Goal: Entertainment & Leisure: Consume media (video, audio)

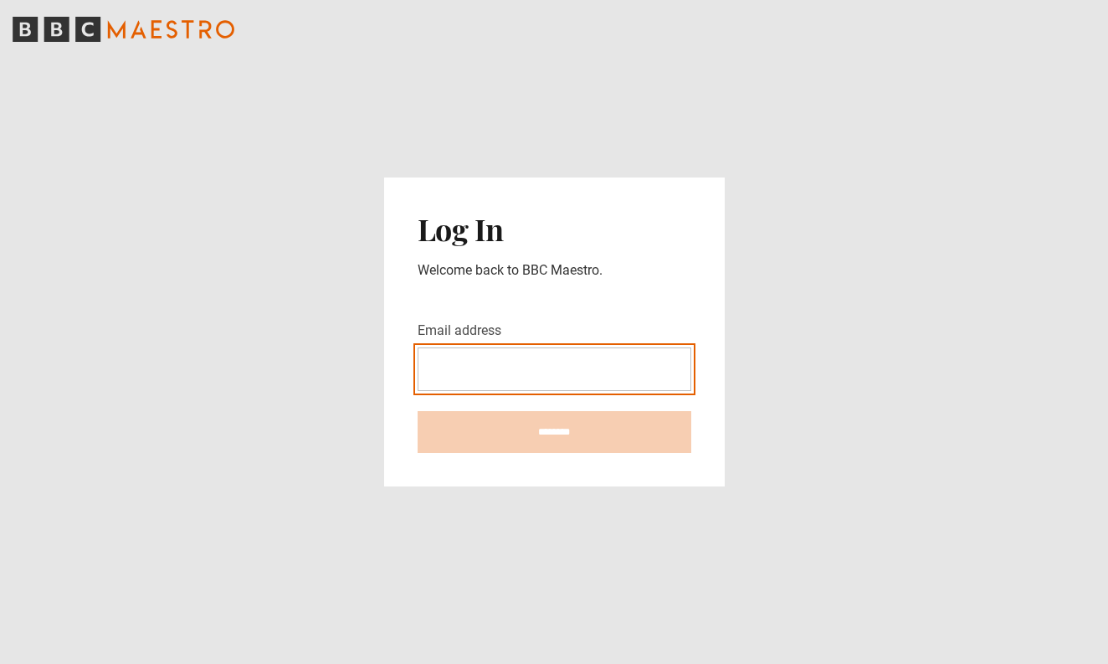
type input "**********"
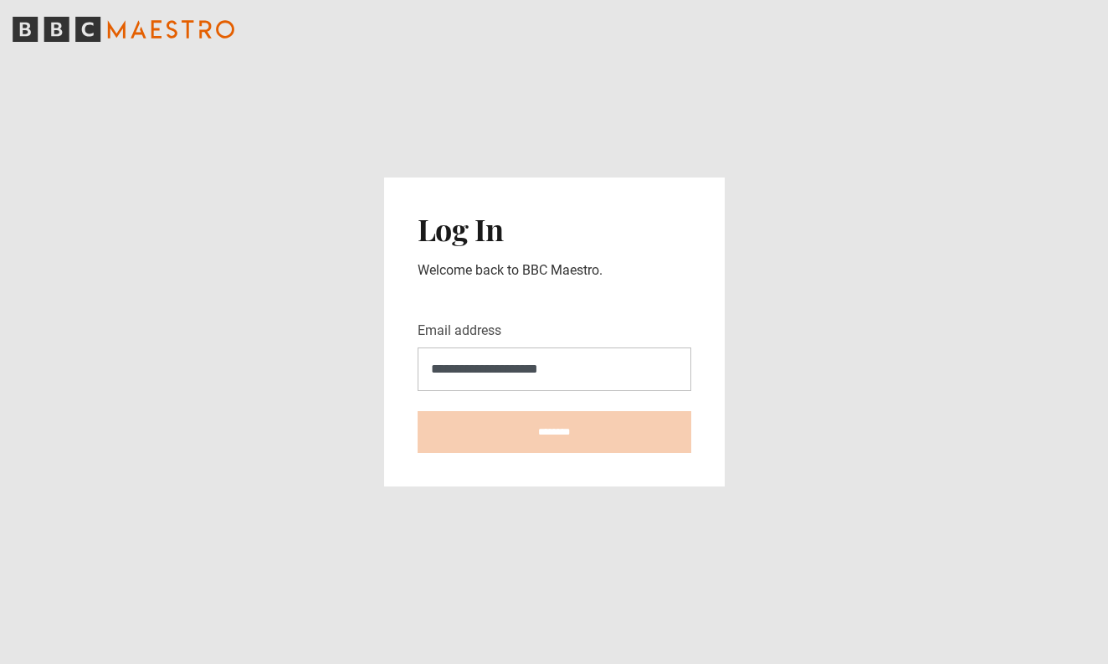
click at [554, 431] on input "********" at bounding box center [555, 432] width 274 height 42
type input "**********"
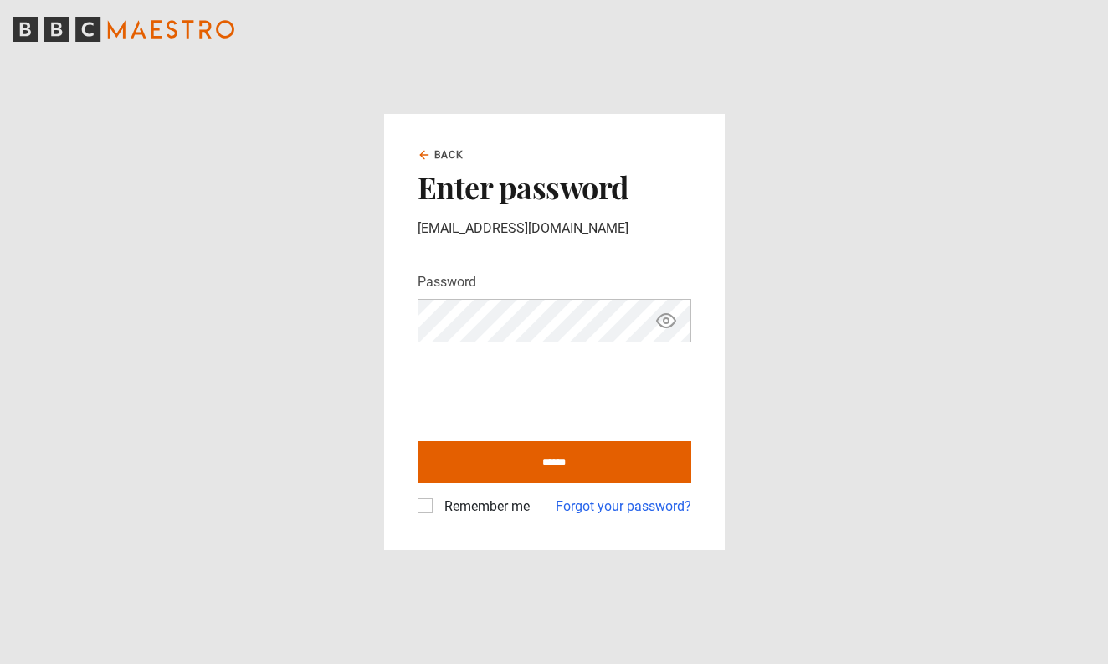
click at [438, 510] on label "Remember me" at bounding box center [484, 506] width 92 height 20
click at [591, 448] on input "******" at bounding box center [555, 462] width 274 height 42
type input "**********"
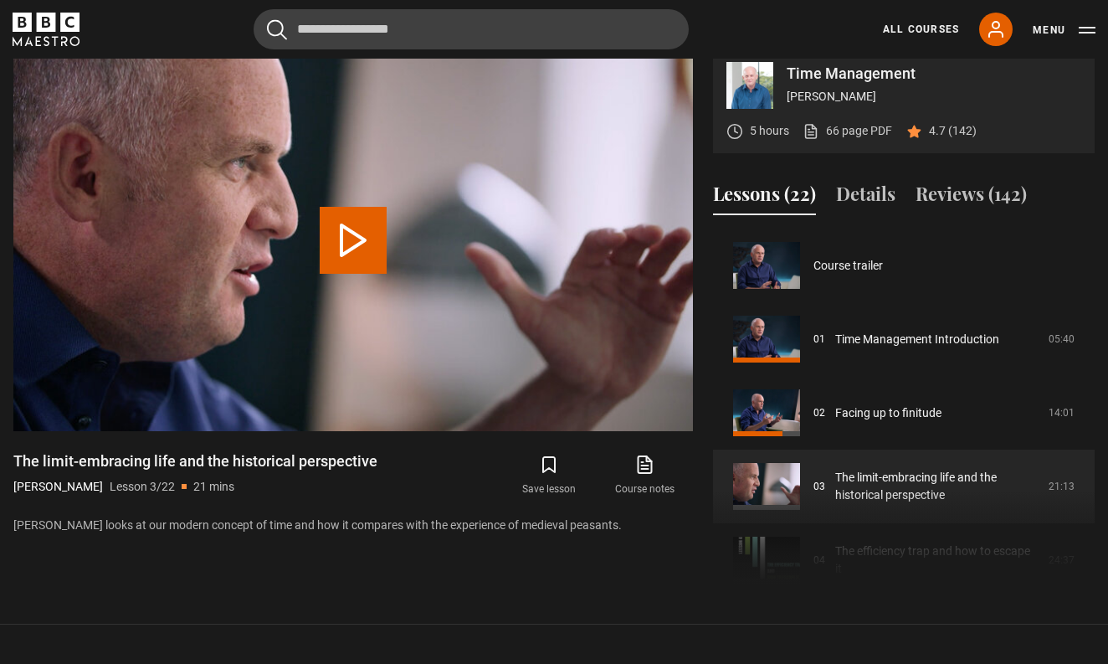
scroll to position [147, 0]
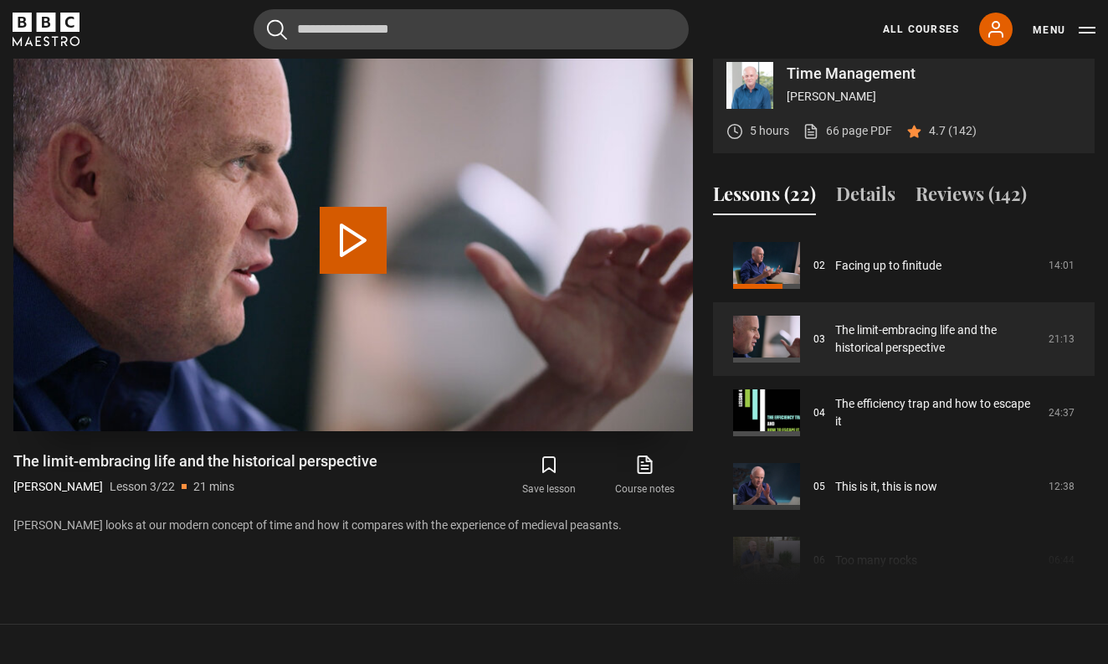
click at [362, 245] on button "Play Lesson The limit-embracing life and the historical perspective" at bounding box center [353, 240] width 67 height 67
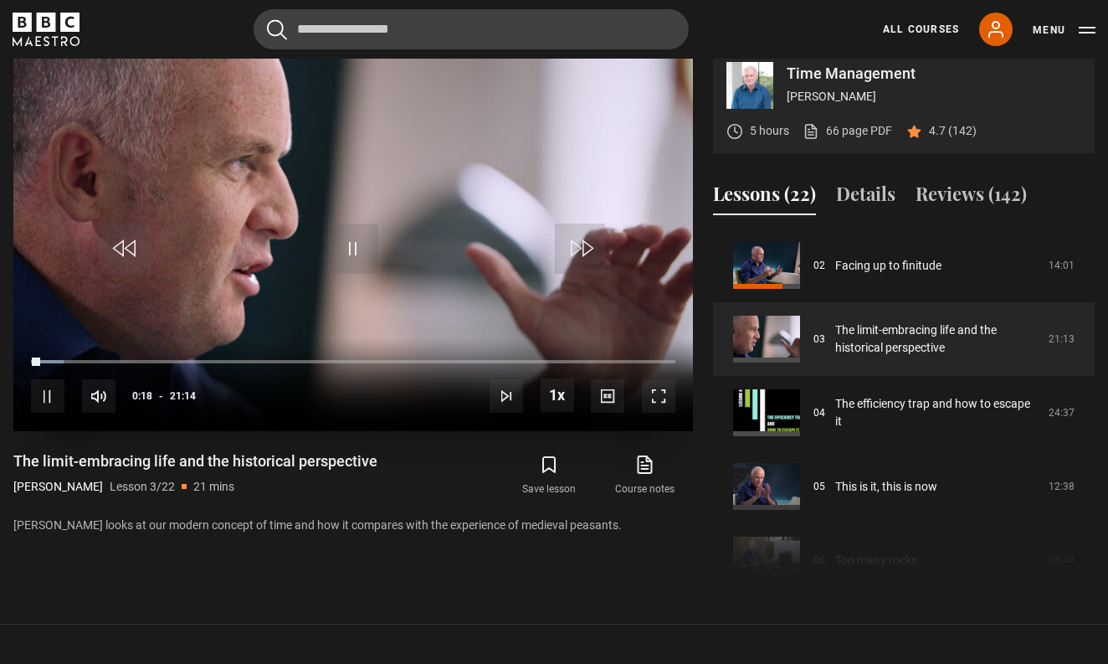
click at [351, 274] on span "Video Player" at bounding box center [353, 249] width 50 height 50
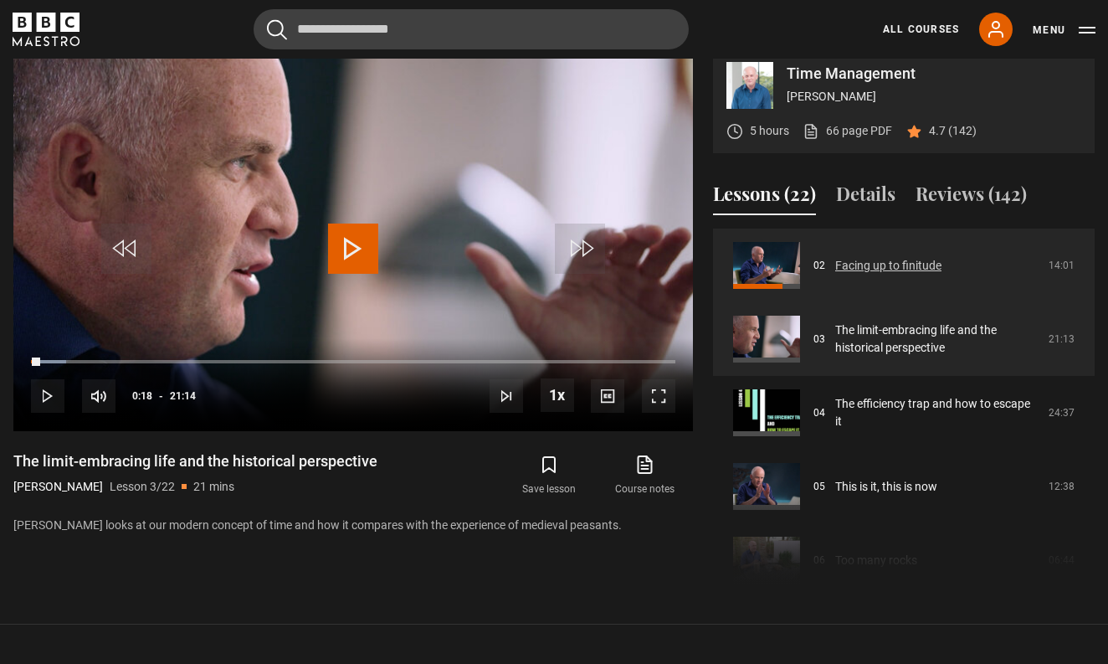
click at [897, 275] on link "Facing up to finitude" at bounding box center [888, 266] width 106 height 18
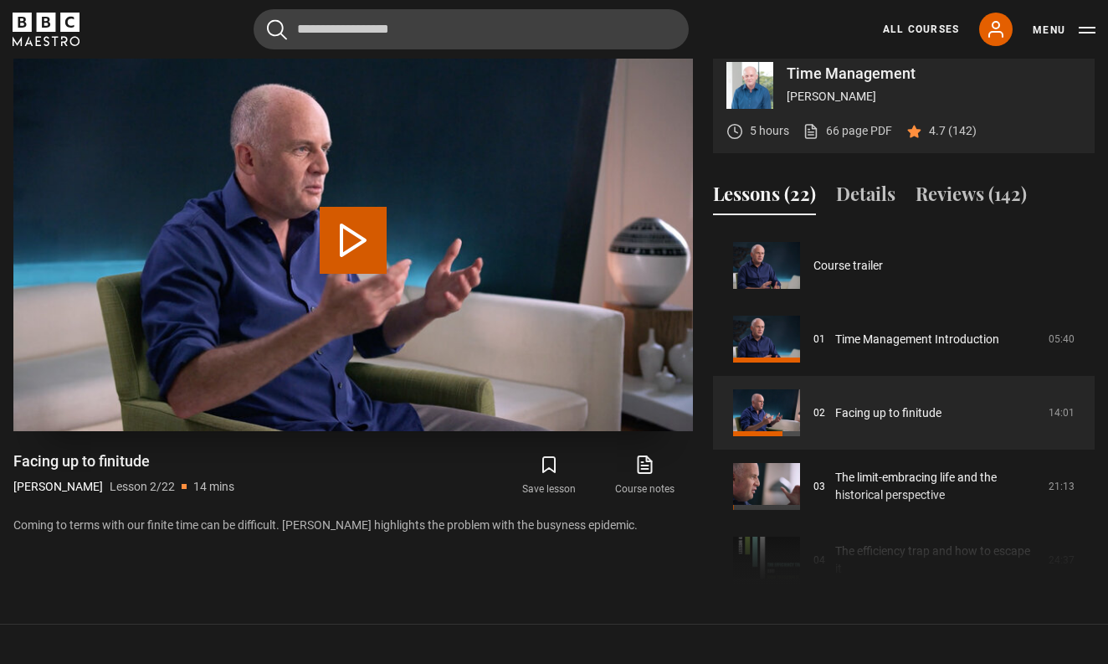
scroll to position [74, 0]
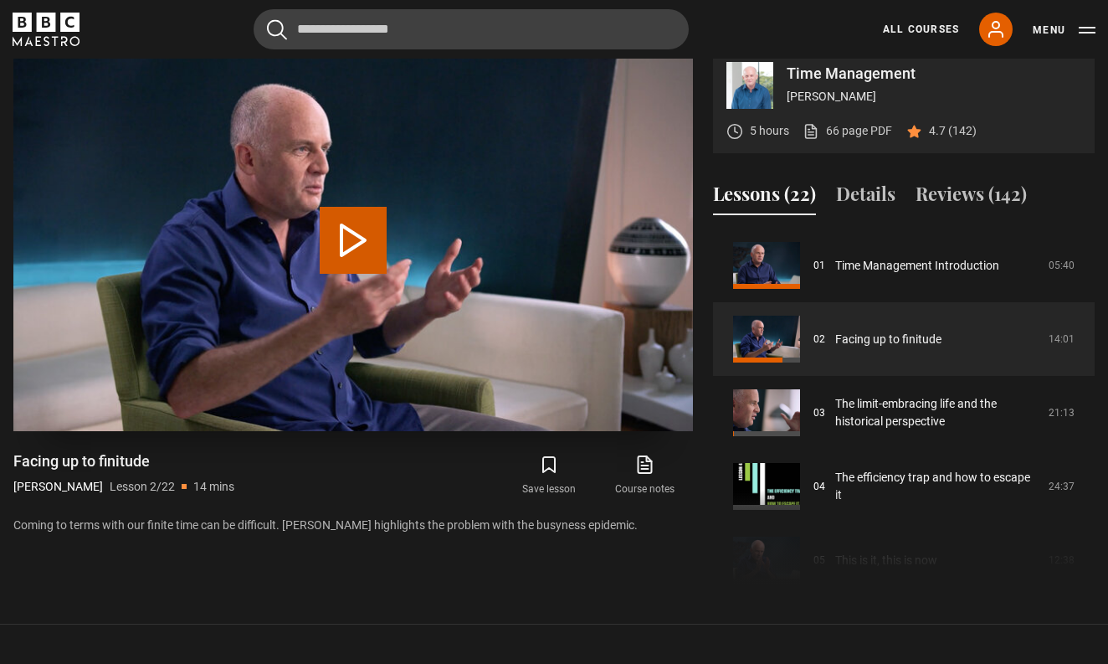
click at [367, 274] on button "Play Lesson Facing up to finitude" at bounding box center [353, 240] width 67 height 67
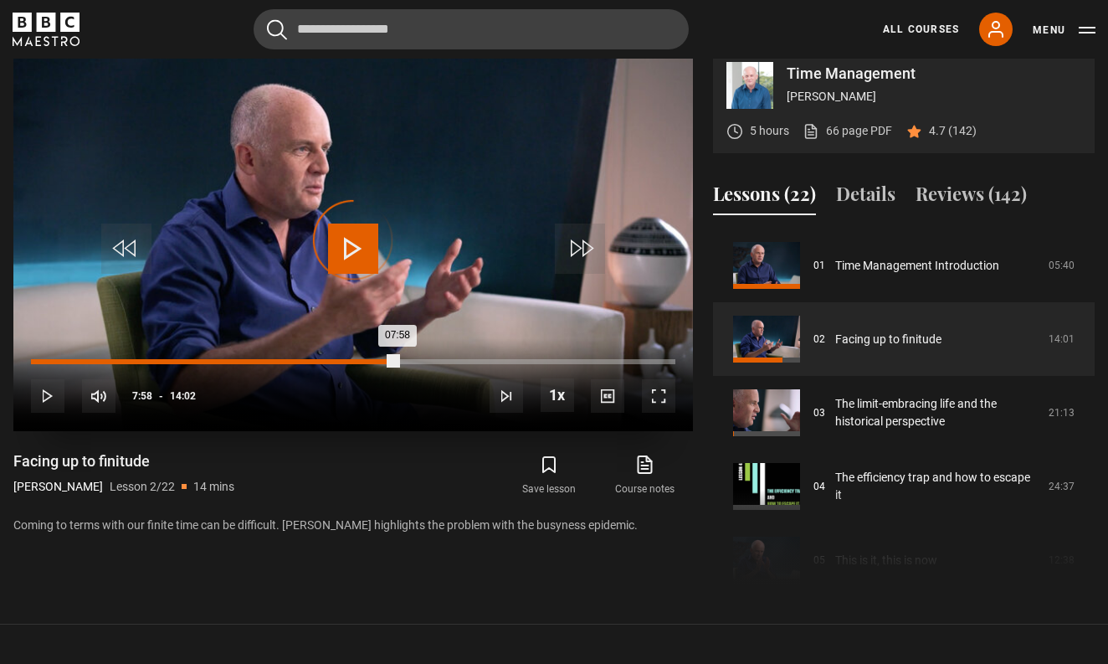
click at [398, 364] on div "Loaded : 1.47% 07:58 07:58" at bounding box center [353, 361] width 645 height 5
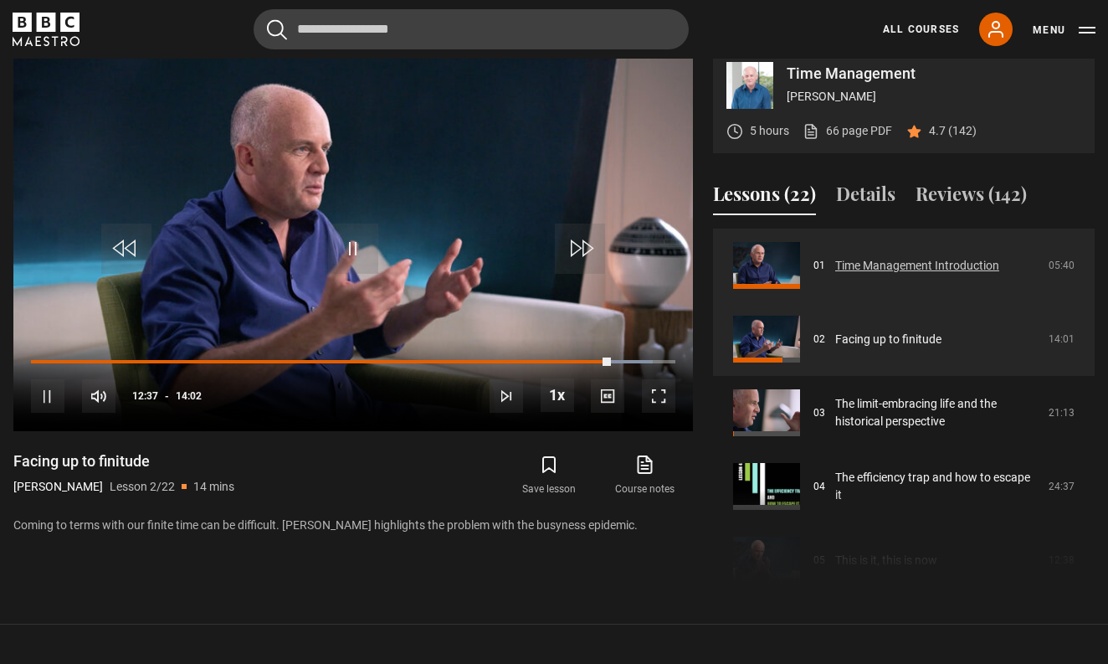
click at [835, 275] on link "Time Management Introduction" at bounding box center [917, 266] width 164 height 18
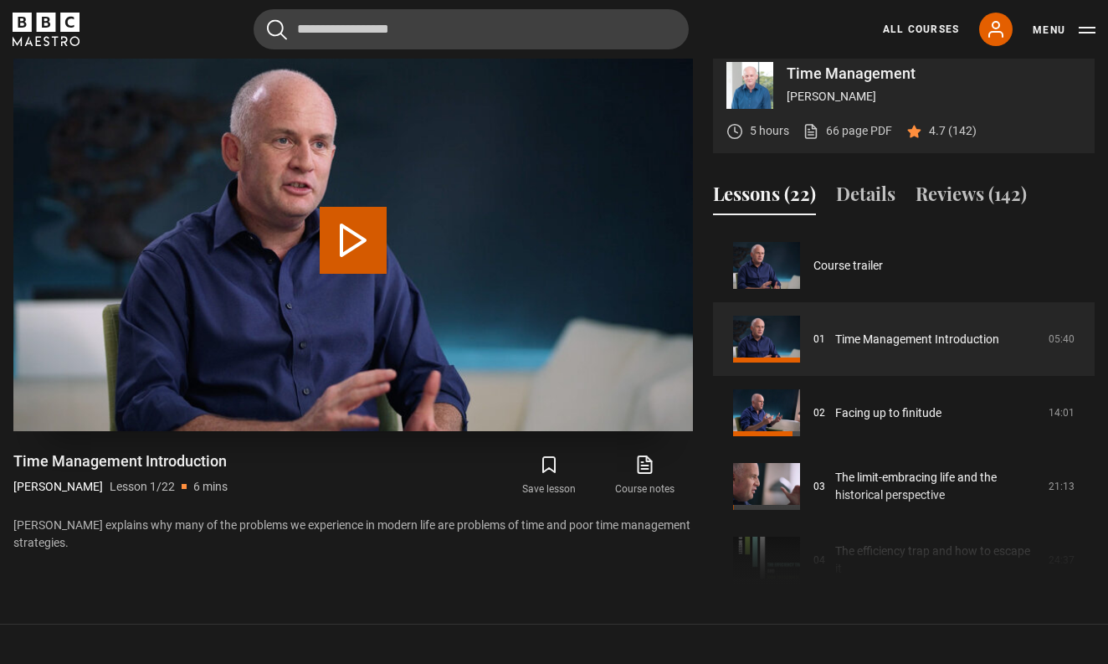
click at [353, 256] on button "Play Lesson Time Management Introduction" at bounding box center [353, 240] width 67 height 67
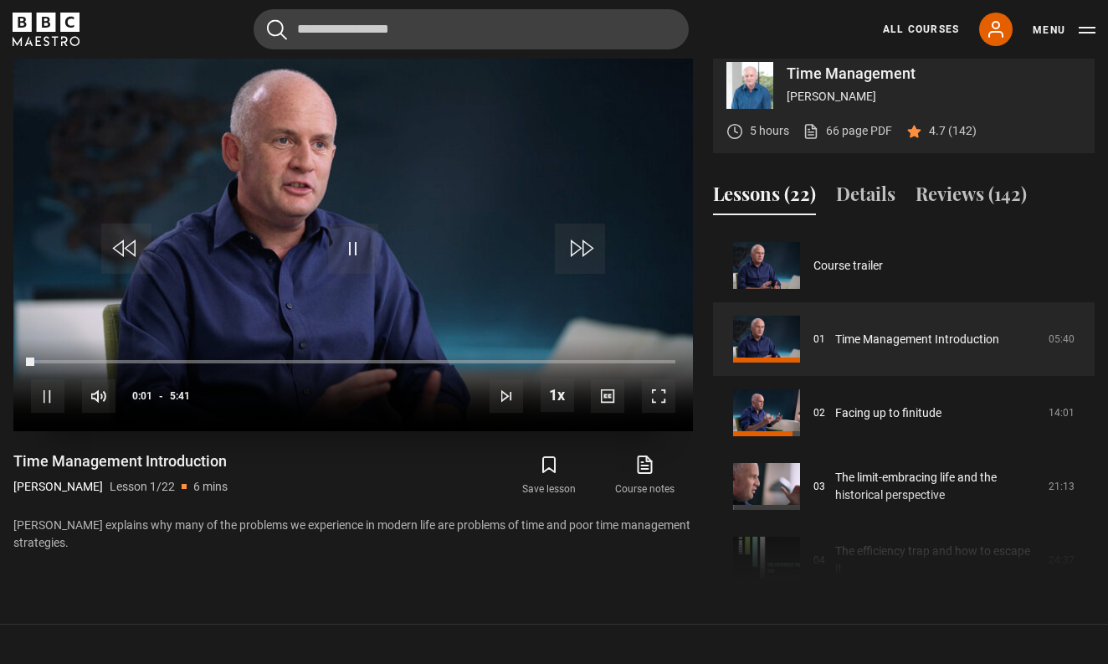
click at [614, 383] on div "10s Skip Back 10 seconds Pause 10s Skip Forward 10 seconds Loaded : 1.47% 5:08 …" at bounding box center [353, 384] width 680 height 93
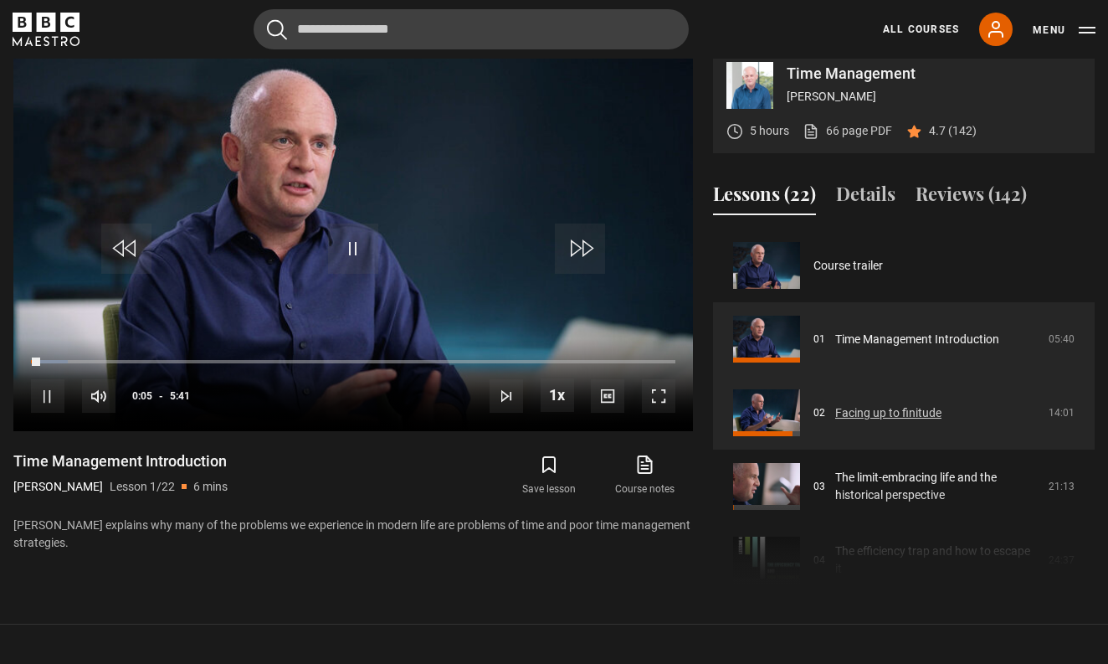
click at [914, 422] on link "Facing up to finitude" at bounding box center [888, 413] width 106 height 18
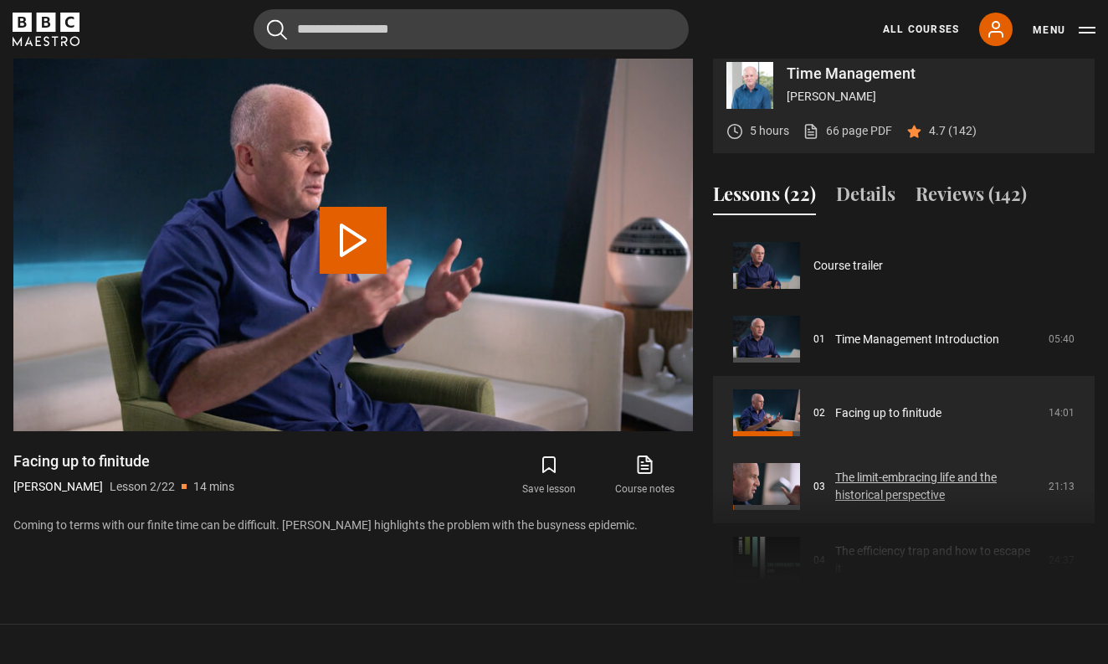
scroll to position [74, 0]
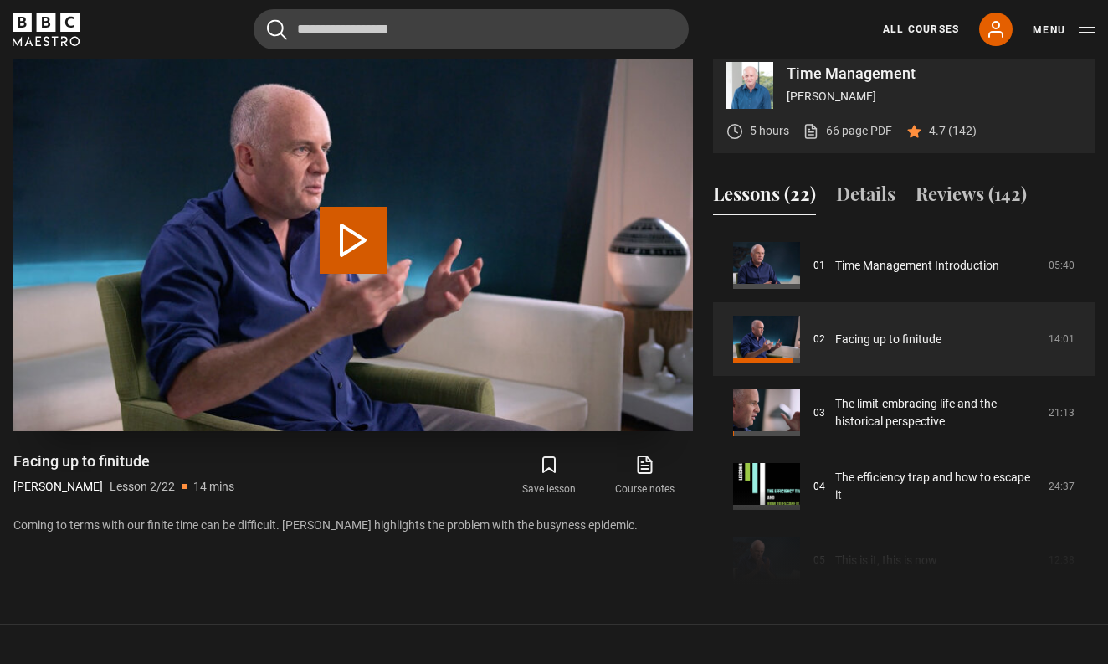
click at [362, 268] on button "Play Lesson Facing up to finitude" at bounding box center [353, 240] width 67 height 67
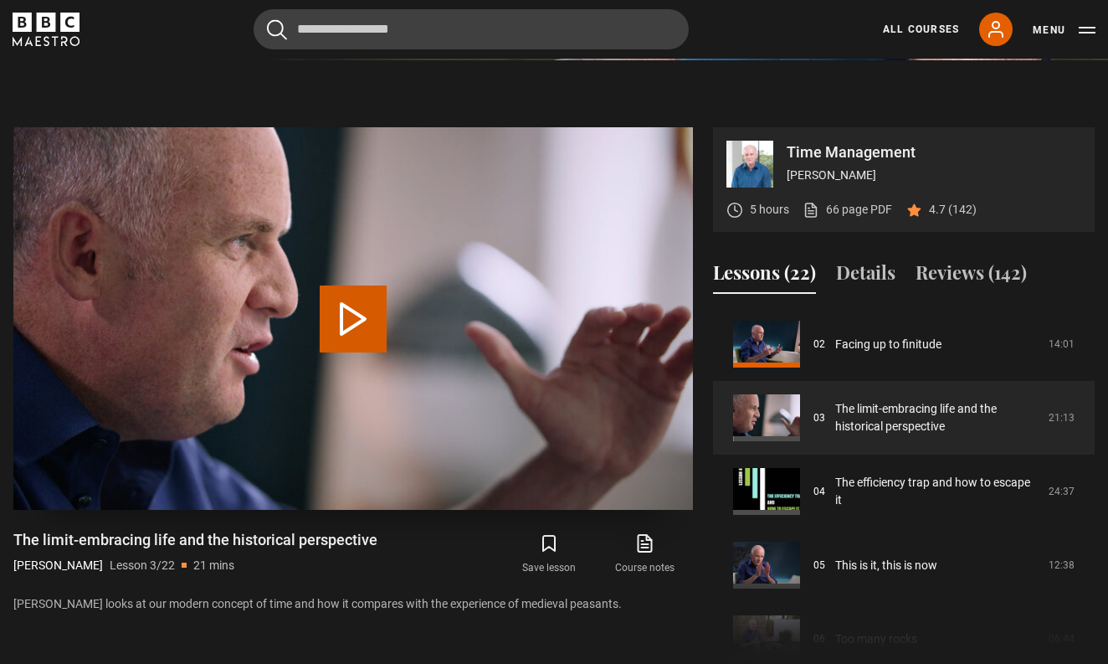
scroll to position [613, 0]
click at [881, 426] on link "The limit-embracing life and the historical perspective" at bounding box center [936, 417] width 203 height 35
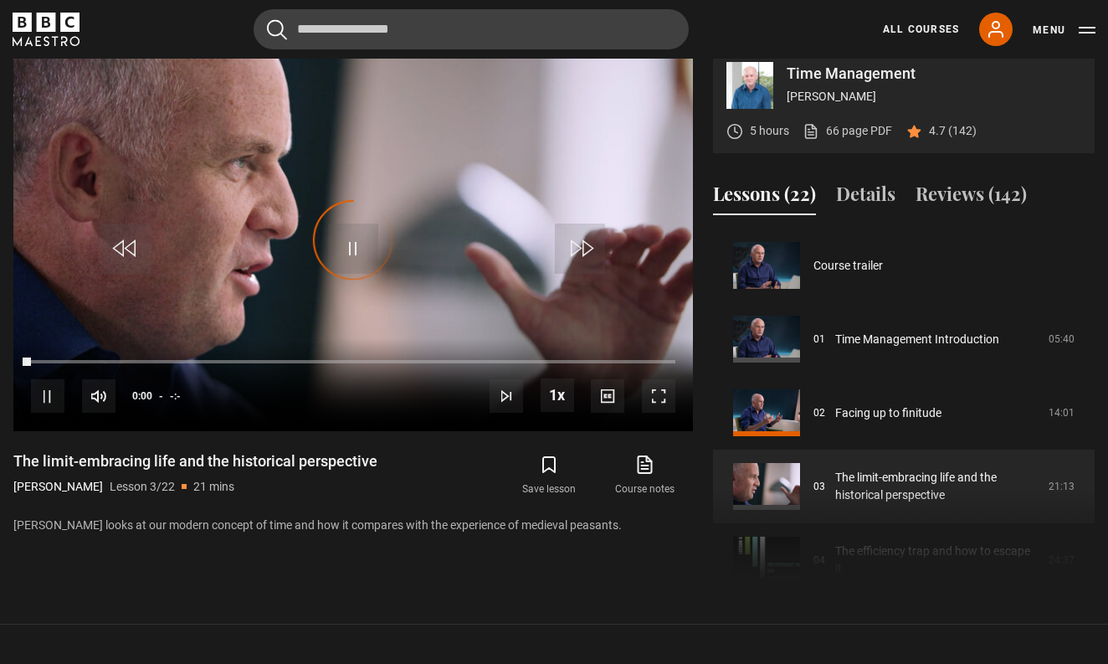
scroll to position [147, 0]
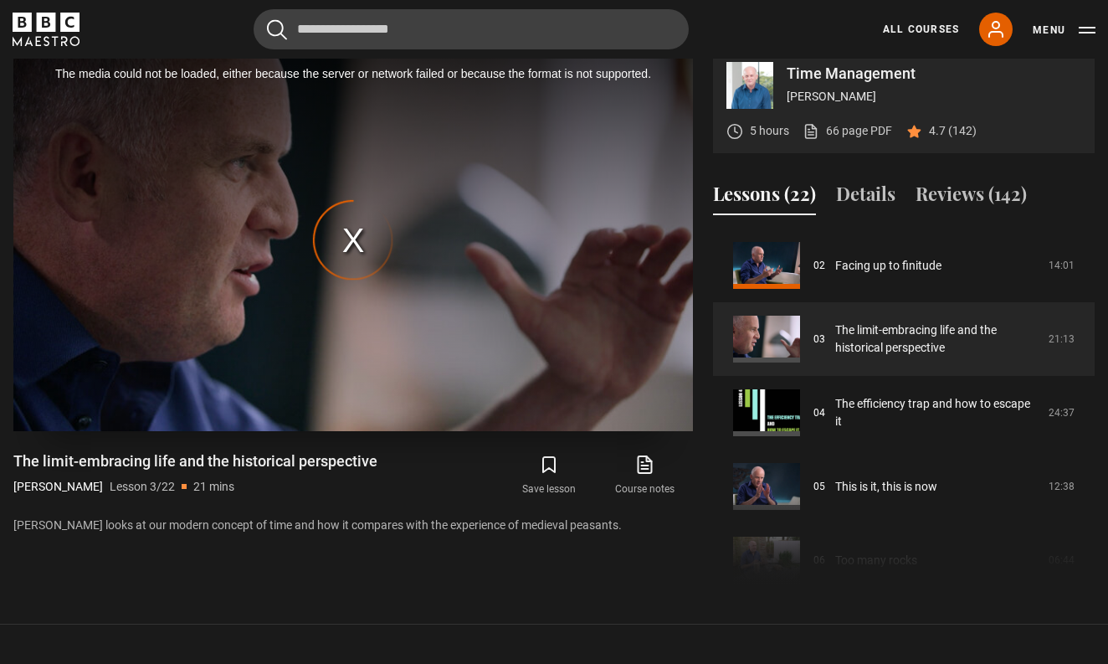
click at [362, 248] on div "The media could not be loaded, either because the server or network failed or b…" at bounding box center [353, 240] width 680 height 383
click at [358, 252] on div "The media could not be loaded, either because the server or network failed or b…" at bounding box center [353, 240] width 680 height 383
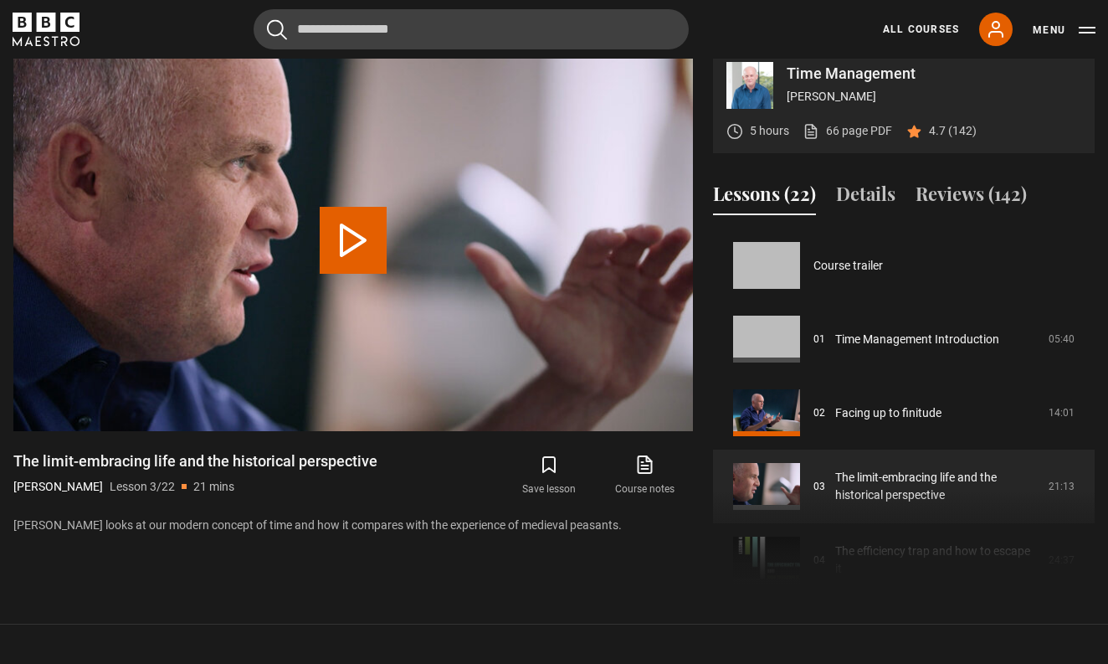
scroll to position [147, 0]
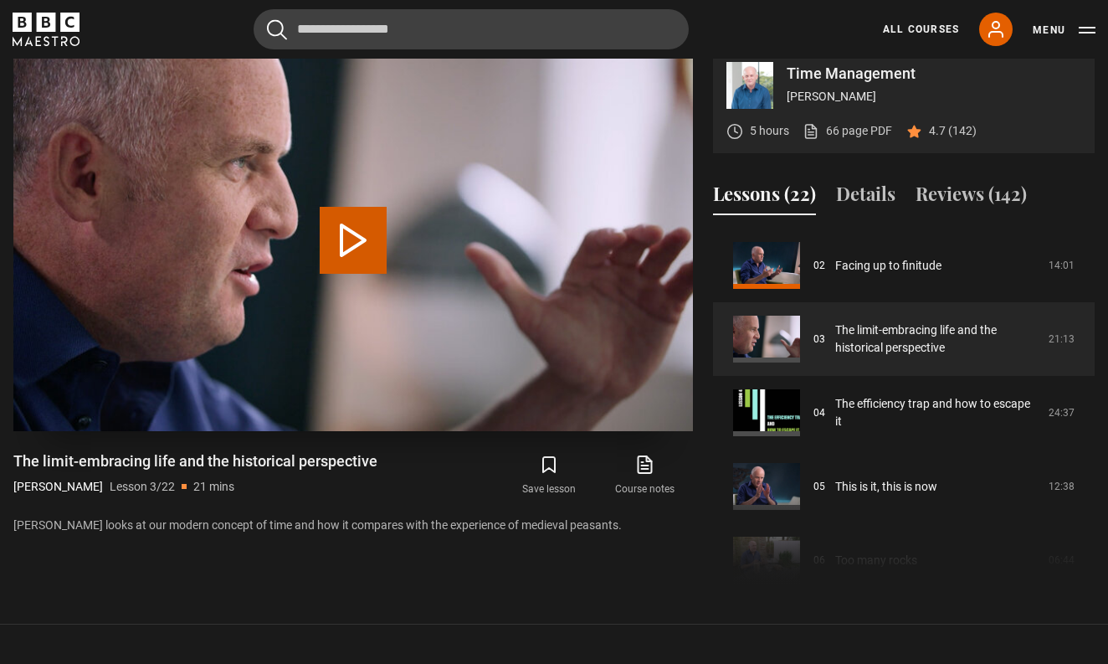
click at [343, 250] on button "Play Lesson The limit-embracing life and the historical perspective" at bounding box center [353, 240] width 67 height 67
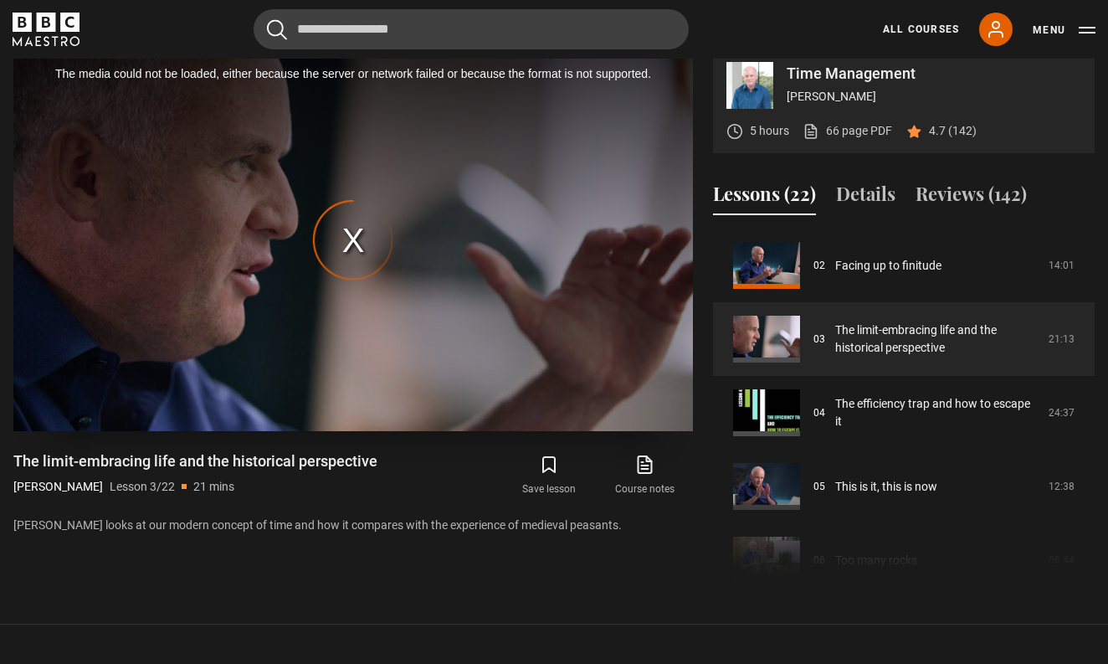
click at [316, 268] on div "The media could not be loaded, either because the server or network failed or b…" at bounding box center [353, 240] width 680 height 383
click at [347, 265] on div "The media could not be loaded, either because the server or network failed or b…" at bounding box center [353, 240] width 680 height 383
click at [361, 260] on div "The media could not be loaded, either because the server or network failed or b…" at bounding box center [353, 240] width 680 height 383
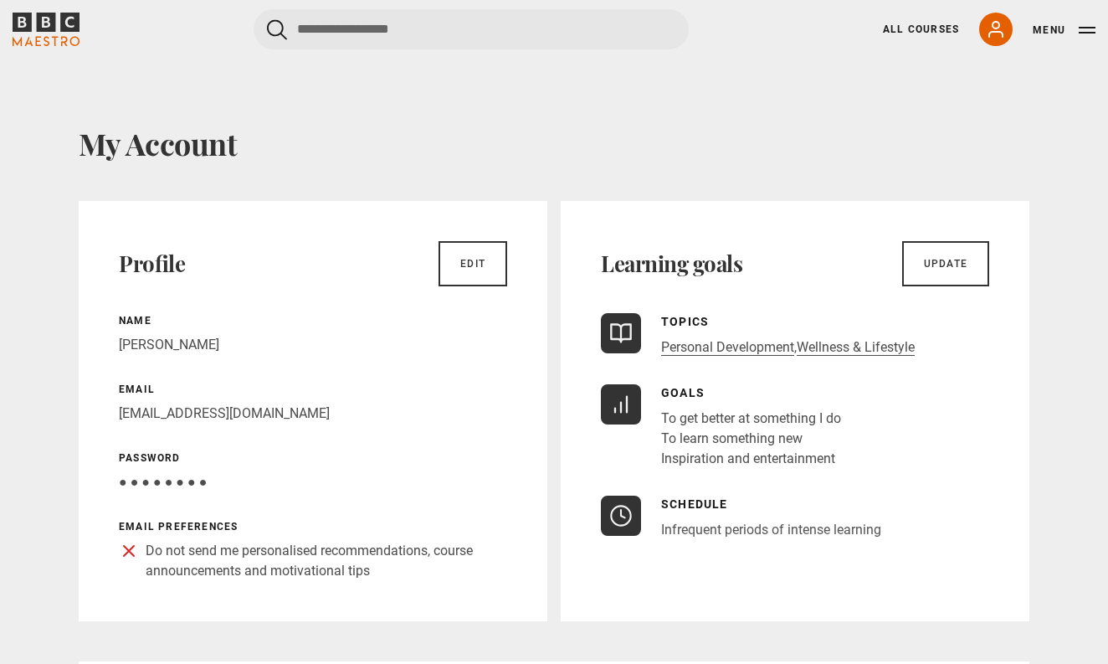
click at [56, 32] on icon "BBC Maestro" at bounding box center [46, 29] width 67 height 33
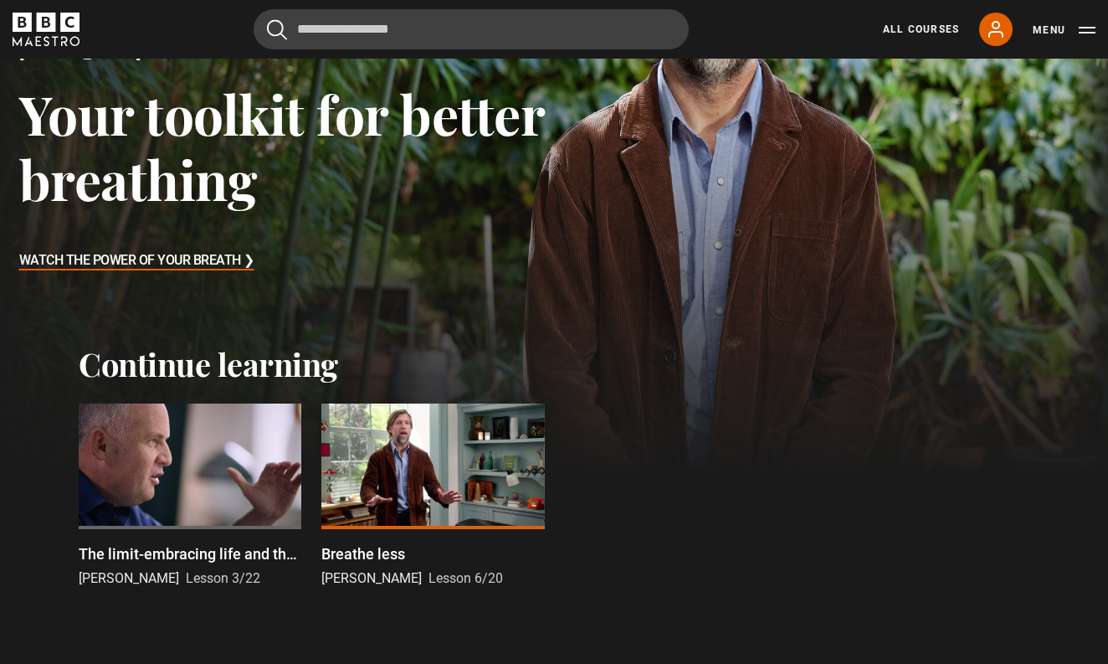
scroll to position [243, 0]
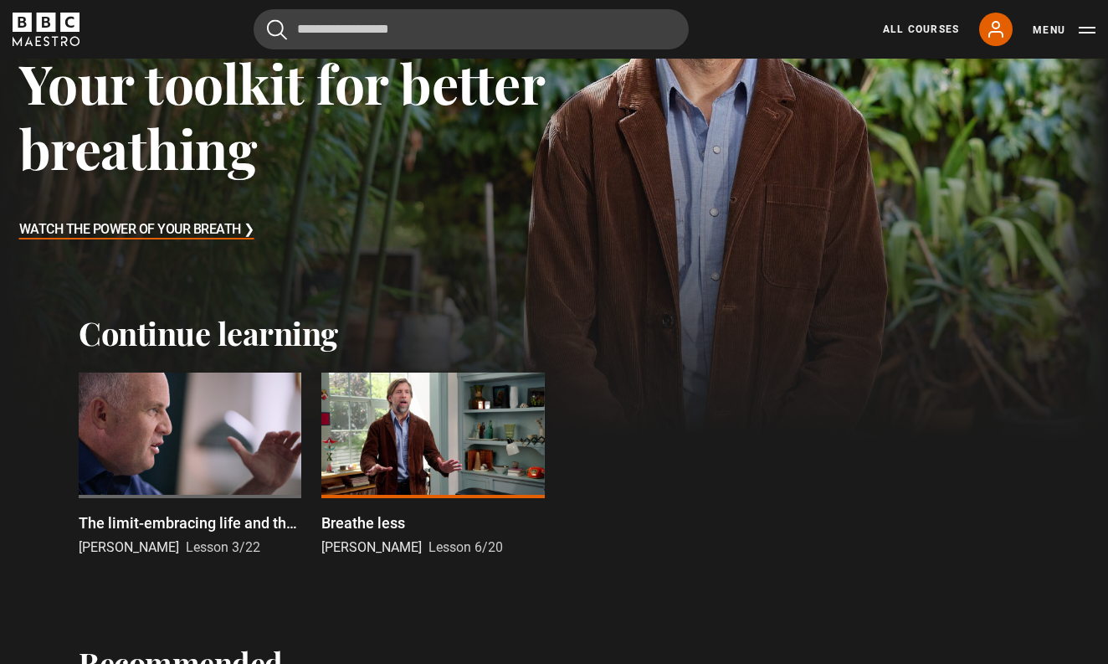
click at [178, 439] on div at bounding box center [190, 436] width 223 height 126
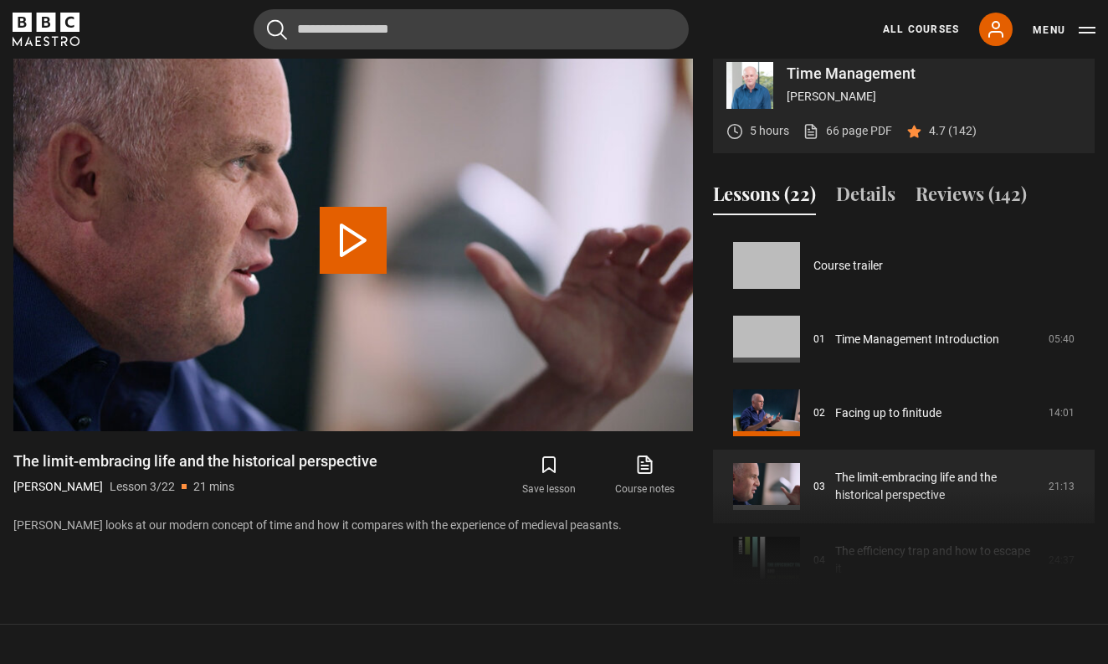
scroll to position [147, 0]
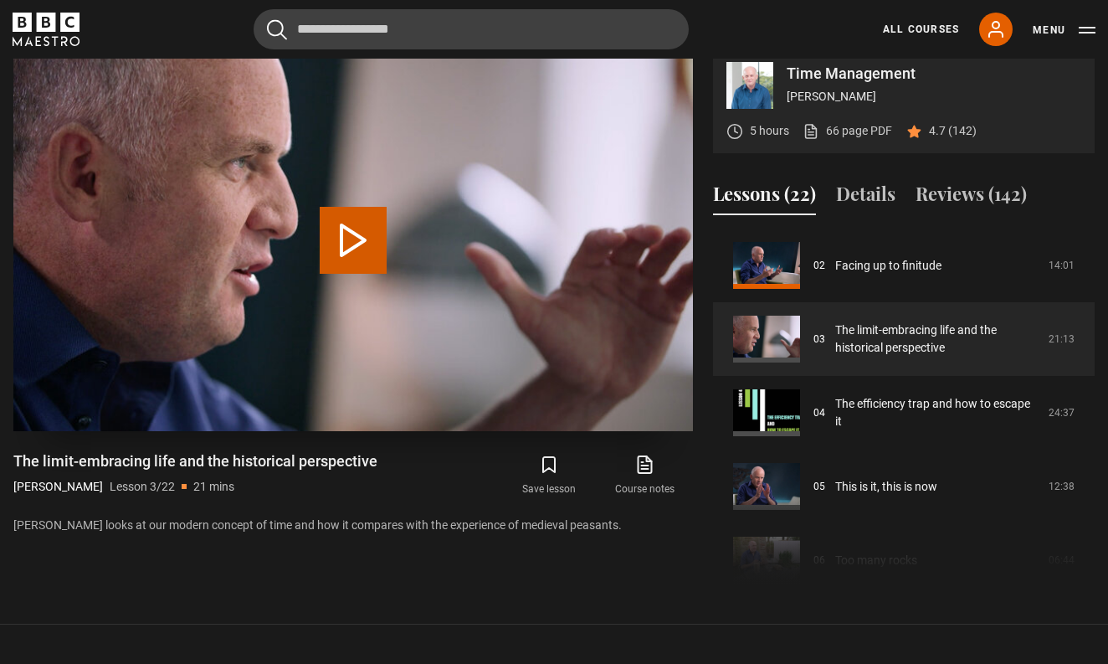
click at [354, 267] on button "Play Lesson The limit-embracing life and the historical perspective" at bounding box center [353, 240] width 67 height 67
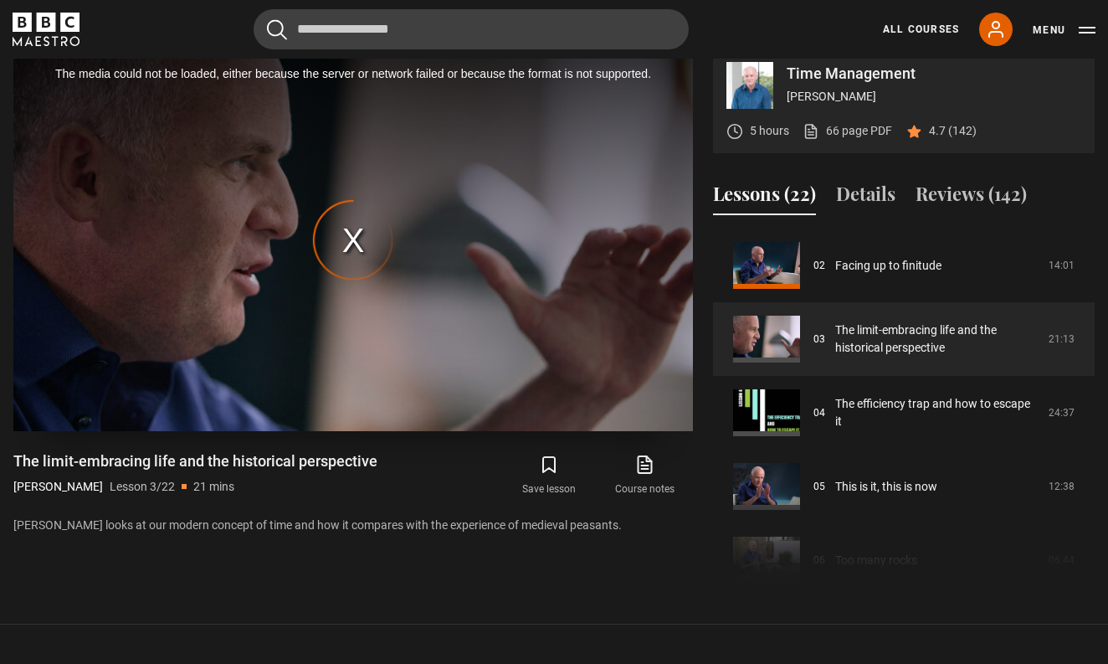
click at [346, 254] on div "The media could not be loaded, either because the server or network failed or b…" at bounding box center [353, 240] width 680 height 383
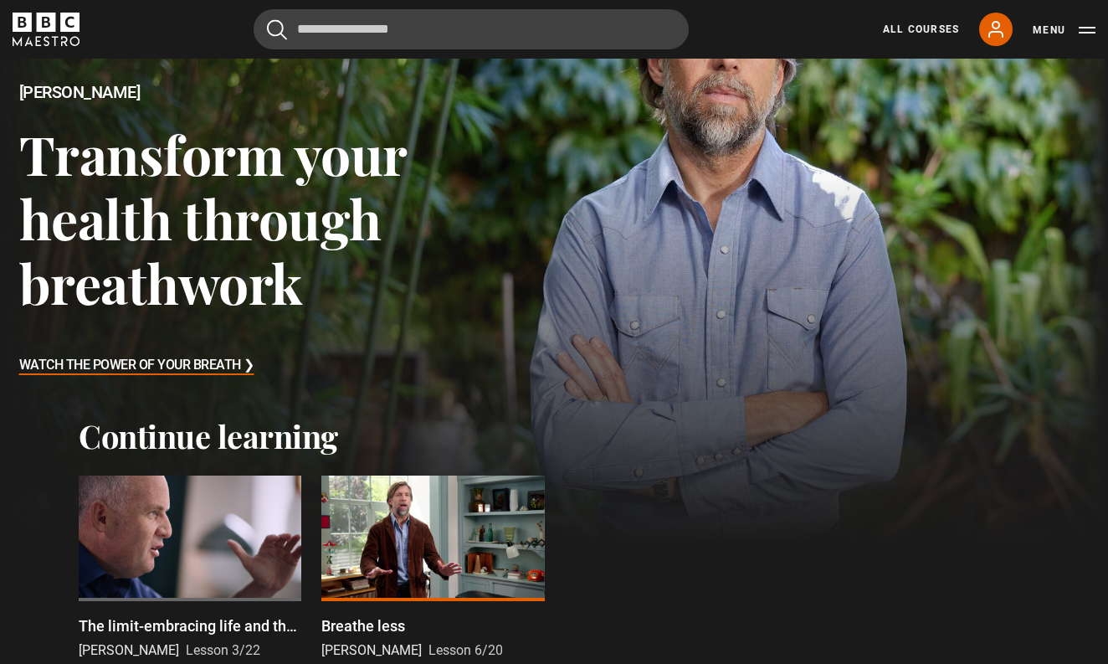
scroll to position [225, 0]
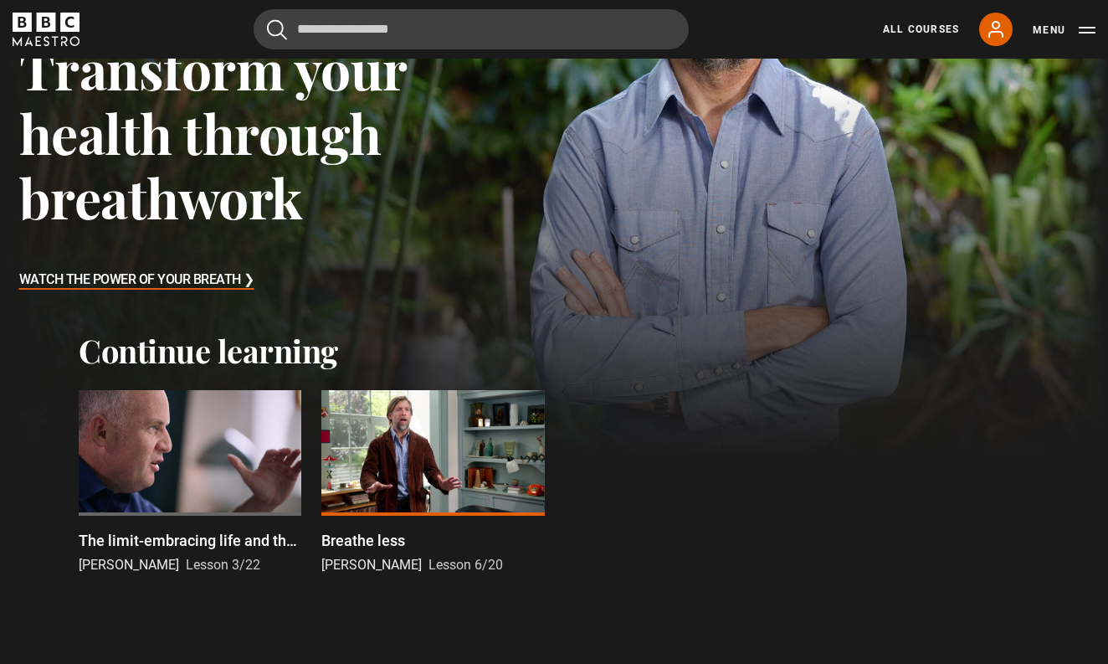
click at [196, 456] on div at bounding box center [190, 453] width 223 height 126
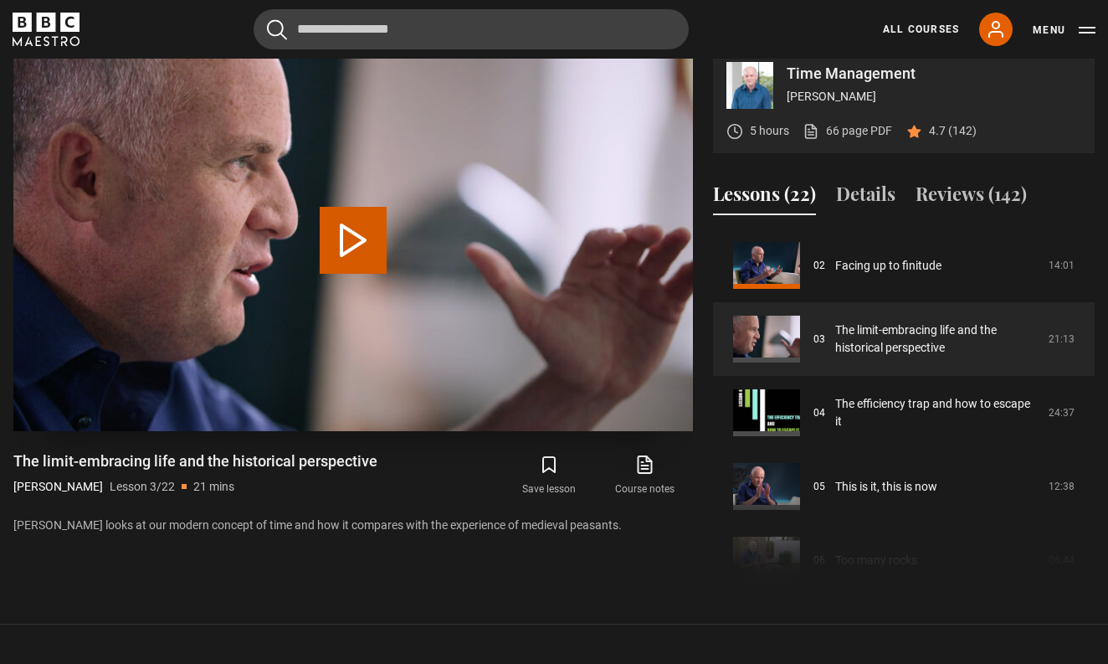
click at [351, 269] on button "Play Lesson The limit-embracing life and the historical perspective" at bounding box center [353, 240] width 67 height 67
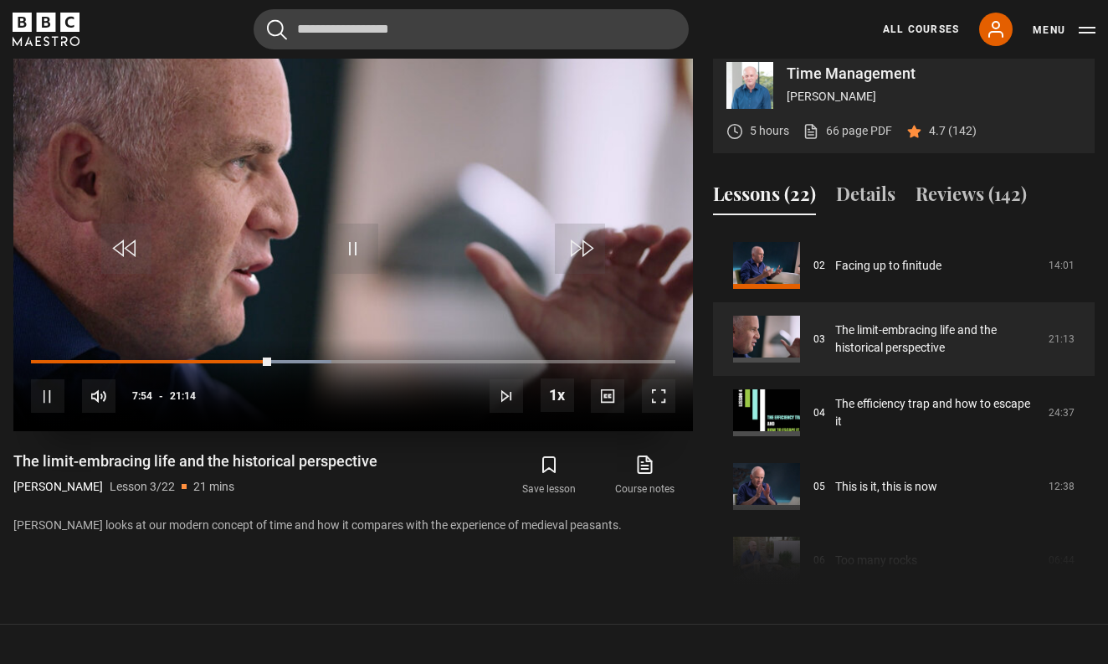
click at [39, 378] on div "10s Skip Back 10 seconds Pause 10s Skip Forward 10 seconds Loaded : 46.68% 02:3…" at bounding box center [353, 384] width 680 height 93
click at [39, 364] on div "Loaded : 46.68% 00:16 07:56" at bounding box center [353, 361] width 645 height 5
click at [46, 379] on div "10s Skip Back 10 seconds Pause 10s Skip Forward 10 seconds Loaded : 11.15% 00:2…" at bounding box center [353, 384] width 680 height 93
click at [49, 364] on div "00:34" at bounding box center [40, 361] width 18 height 5
click at [40, 364] on div "Loaded : 17.08% 00:18 00:53" at bounding box center [353, 361] width 645 height 5
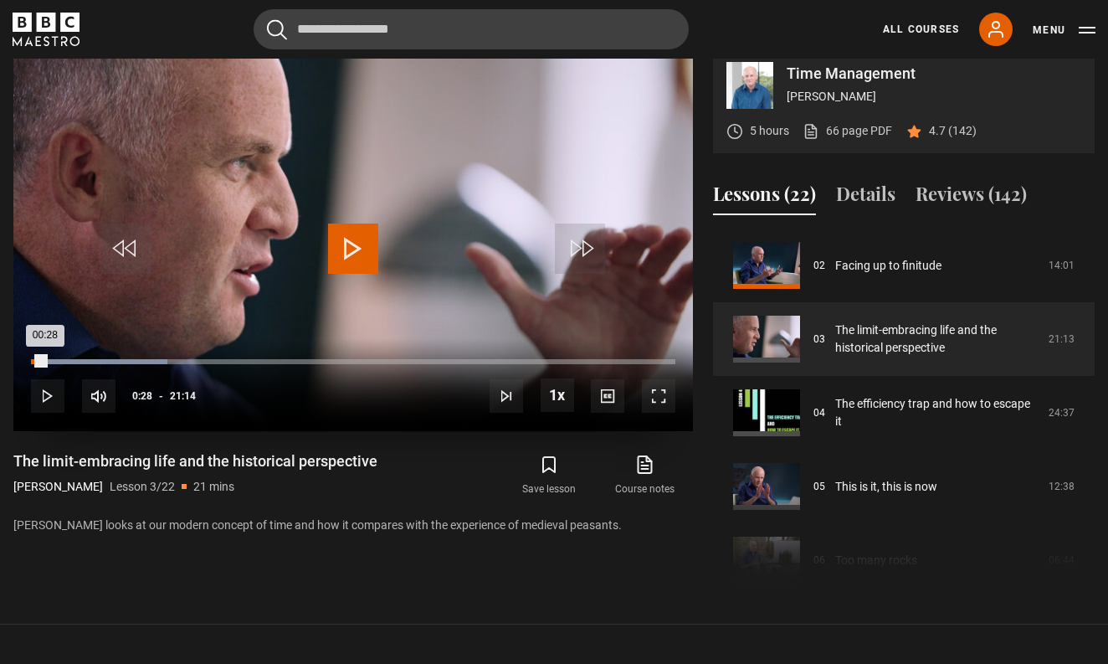
click at [45, 364] on div "00:28" at bounding box center [38, 361] width 14 height 5
click at [44, 364] on div "00:24" at bounding box center [37, 361] width 13 height 5
click at [40, 364] on div "00:18" at bounding box center [36, 361] width 10 height 5
click at [271, 378] on div "10s Skip Back 10 seconds Pause 10s Skip Forward 10 seconds Loaded : 21.57% 07:5…" at bounding box center [353, 384] width 680 height 93
click at [287, 364] on div "Loaded : 21.57% 08:24 00:34" at bounding box center [353, 361] width 645 height 5
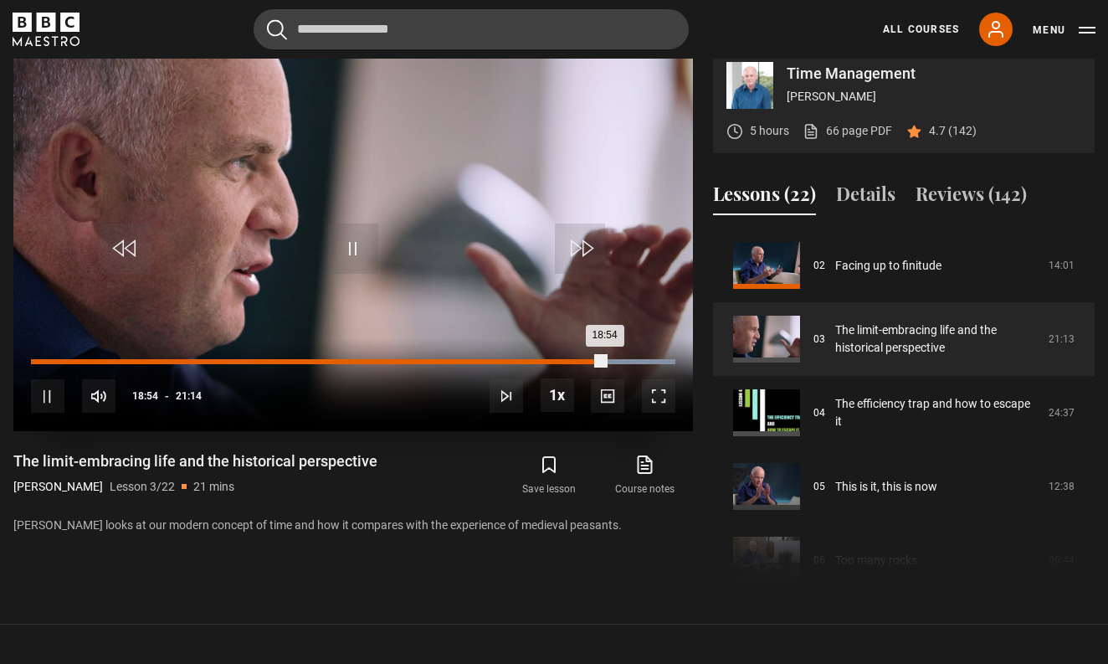
click at [580, 364] on div "Loaded : 99.68% 18:07 18:54" at bounding box center [353, 361] width 645 height 5
click at [588, 364] on div "18:20" at bounding box center [589, 361] width 3 height 5
click at [588, 364] on div "18:20" at bounding box center [310, 361] width 558 height 5
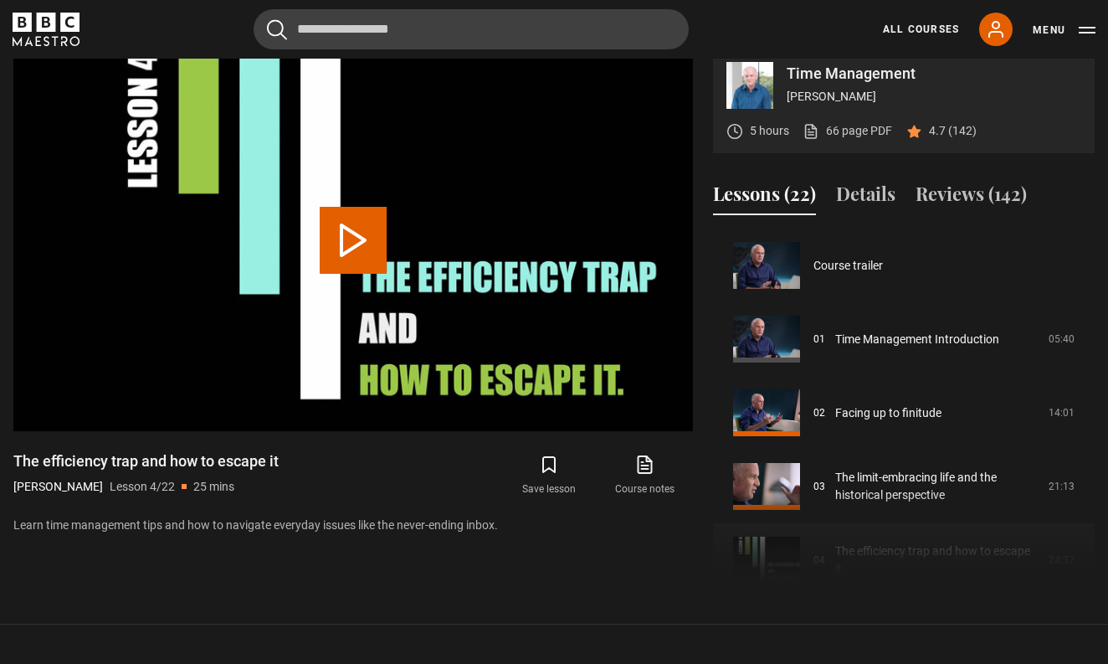
scroll to position [221, 0]
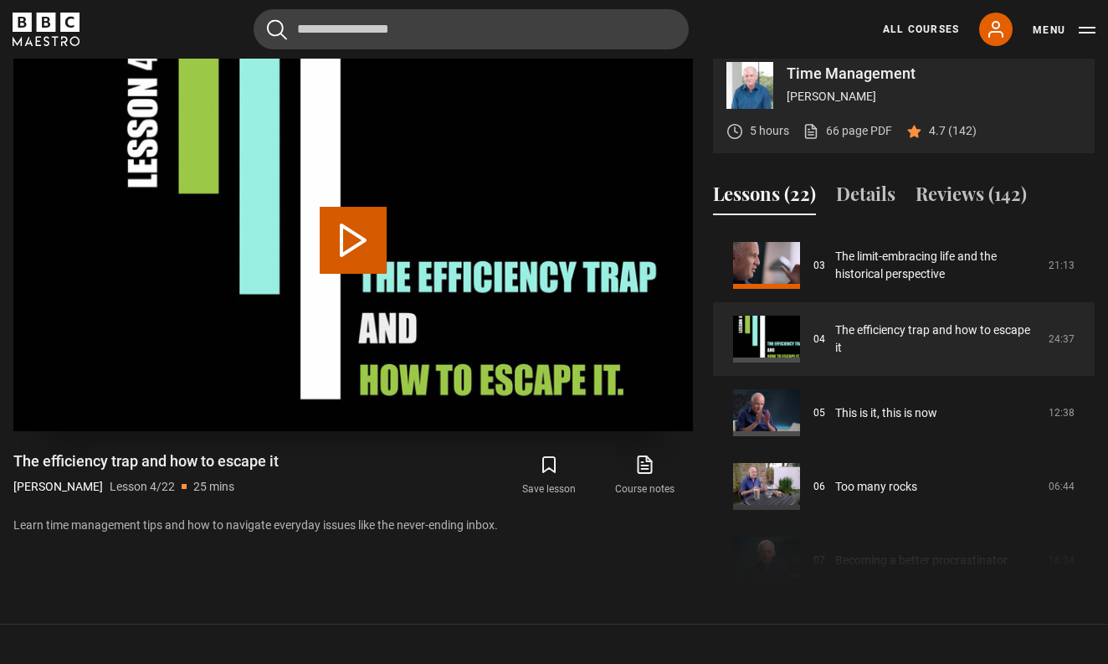
click at [362, 230] on button "Play Lesson The efficiency trap and how to escape it" at bounding box center [353, 240] width 67 height 67
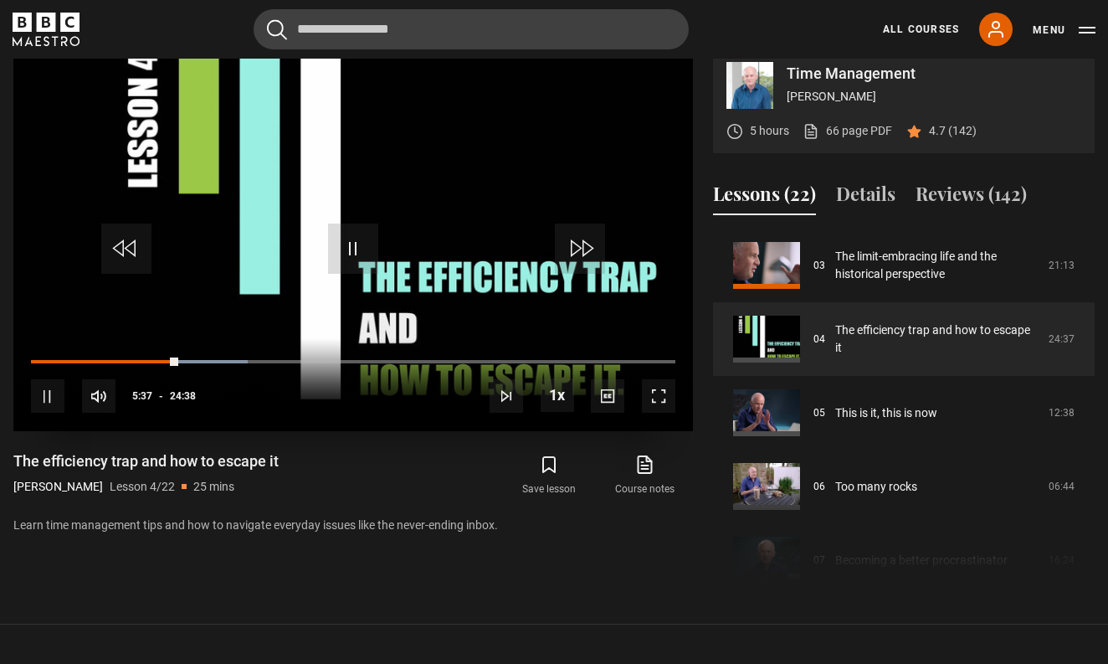
click at [356, 260] on span "Video Player" at bounding box center [353, 249] width 50 height 50
